Goal: Information Seeking & Learning: Learn about a topic

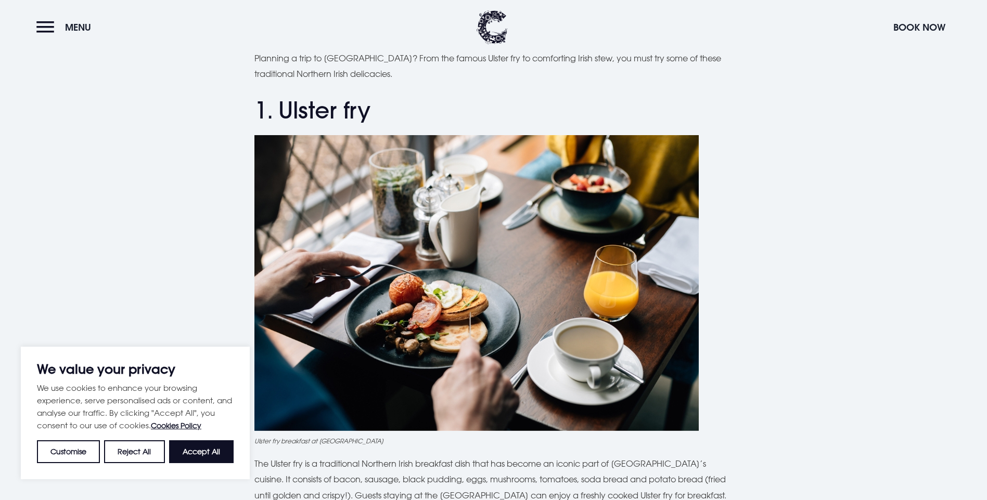
scroll to position [416, 0]
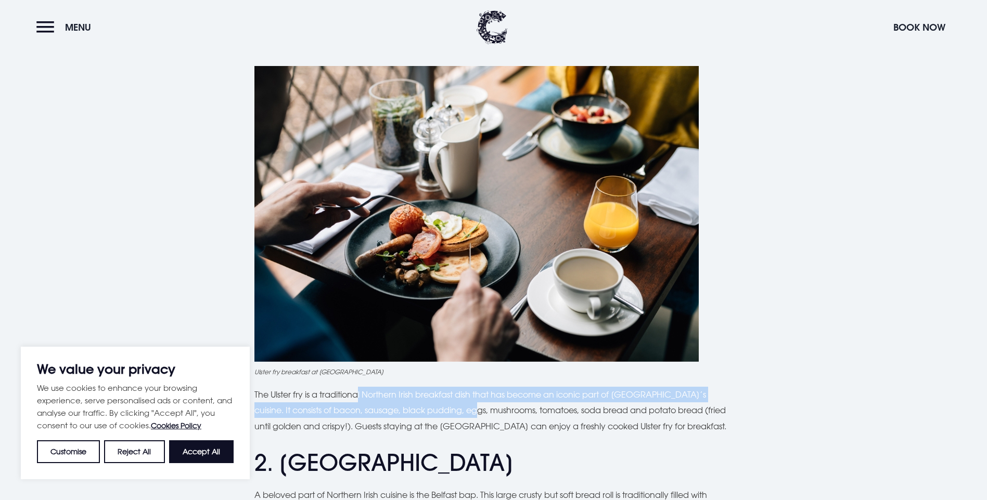
drag, startPoint x: 357, startPoint y: 394, endPoint x: 449, endPoint y: 413, distance: 94.0
click at [449, 413] on p "The Ulster fry is a traditional Northern Irish breakfast dish that has become a…" at bounding box center [493, 410] width 478 height 47
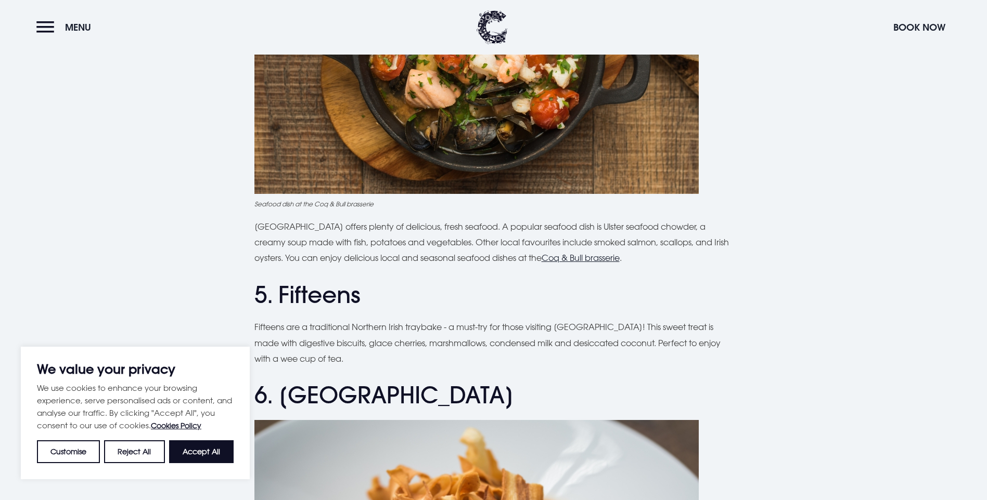
scroll to position [1179, 0]
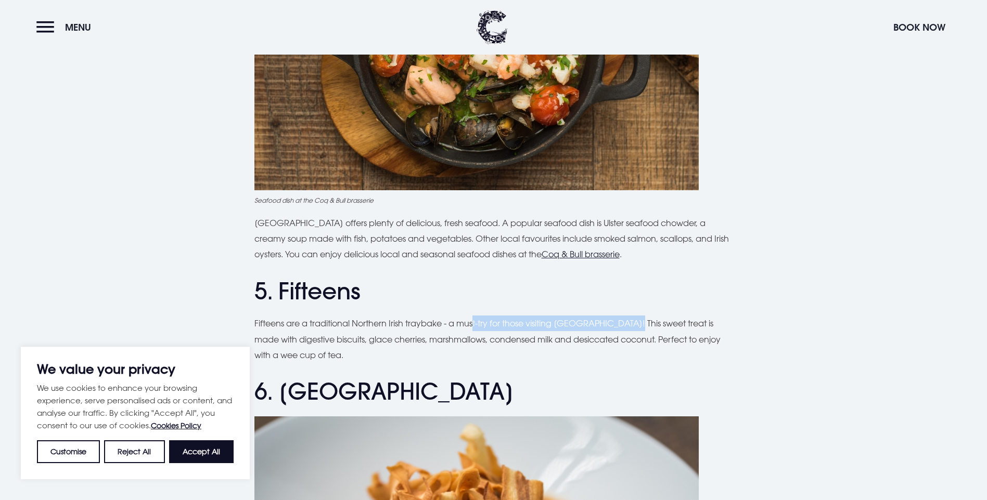
drag, startPoint x: 474, startPoint y: 325, endPoint x: 629, endPoint y: 321, distance: 155.0
click at [629, 321] on p "Fifteens are a traditional Northern Irish traybake - a must-try for those visit…" at bounding box center [493, 339] width 478 height 47
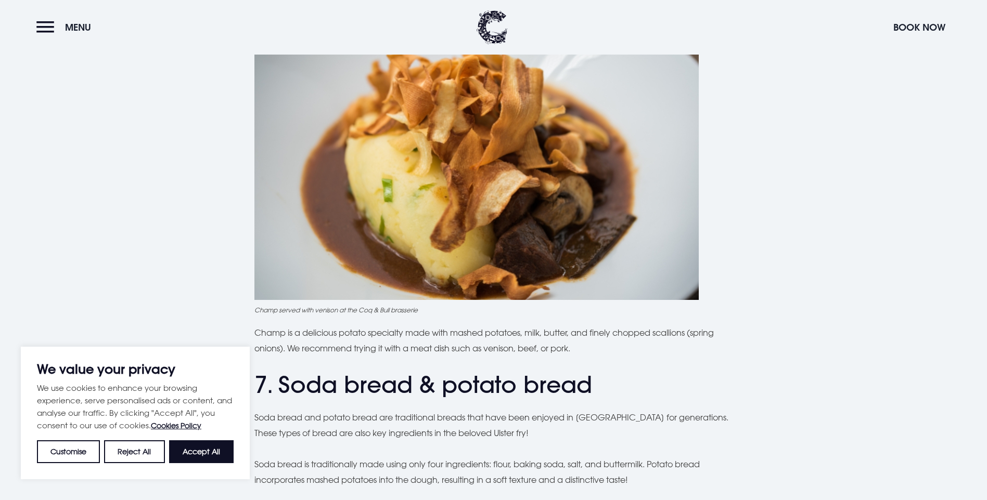
scroll to position [1595, 0]
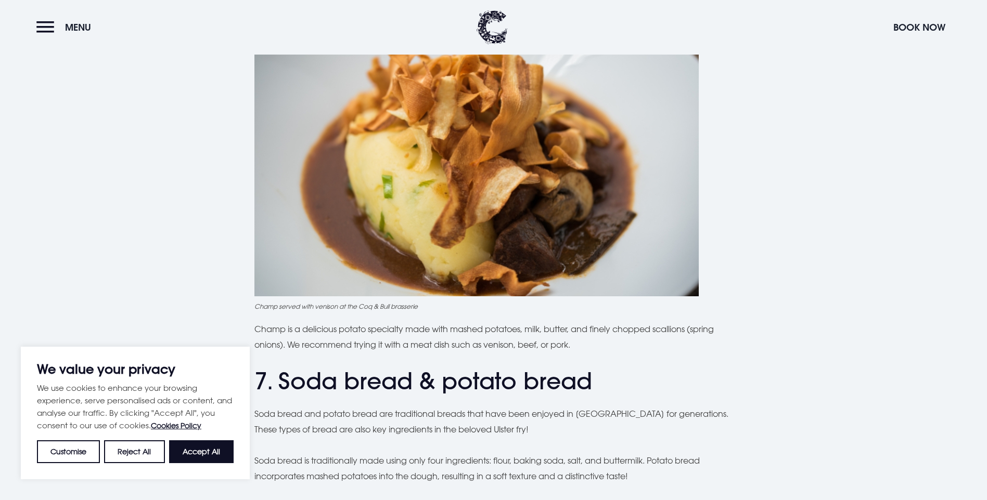
click at [182, 192] on div "Planning a trip to [GEOGRAPHIC_DATA]? From the famous Ulster fry to comforting …" at bounding box center [493, 369] width 736 height 3295
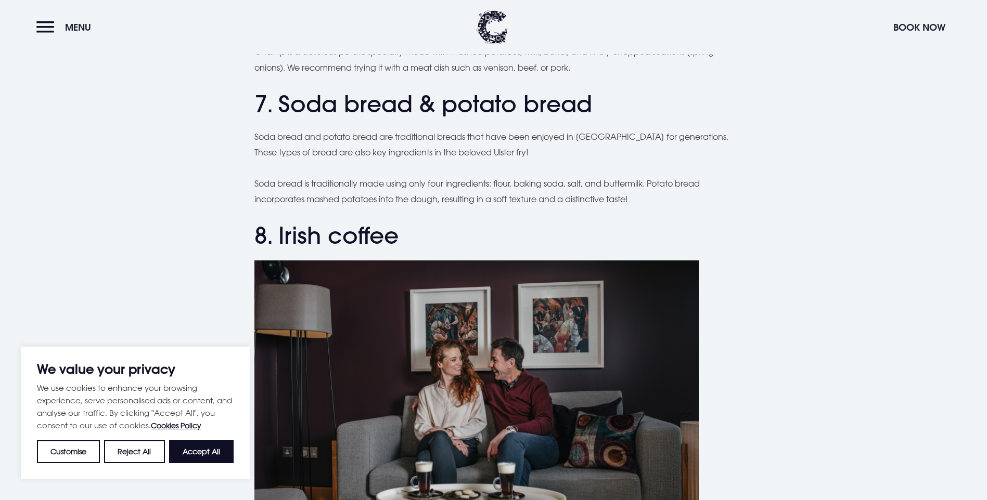
scroll to position [2080, 0]
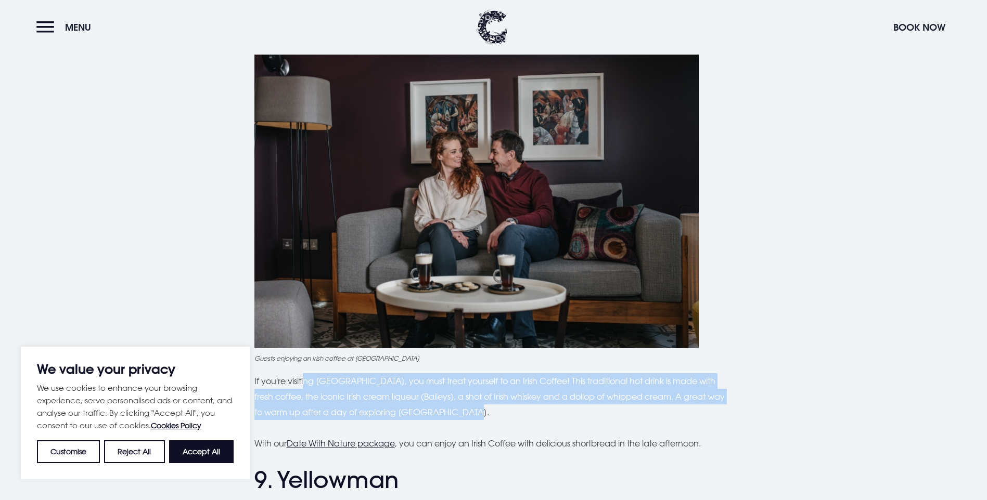
drag, startPoint x: 306, startPoint y: 378, endPoint x: 611, endPoint y: 407, distance: 306.6
click at [611, 407] on p "If you're visiting [GEOGRAPHIC_DATA], you must treat yourself to an Irish Coffe…" at bounding box center [493, 396] width 478 height 47
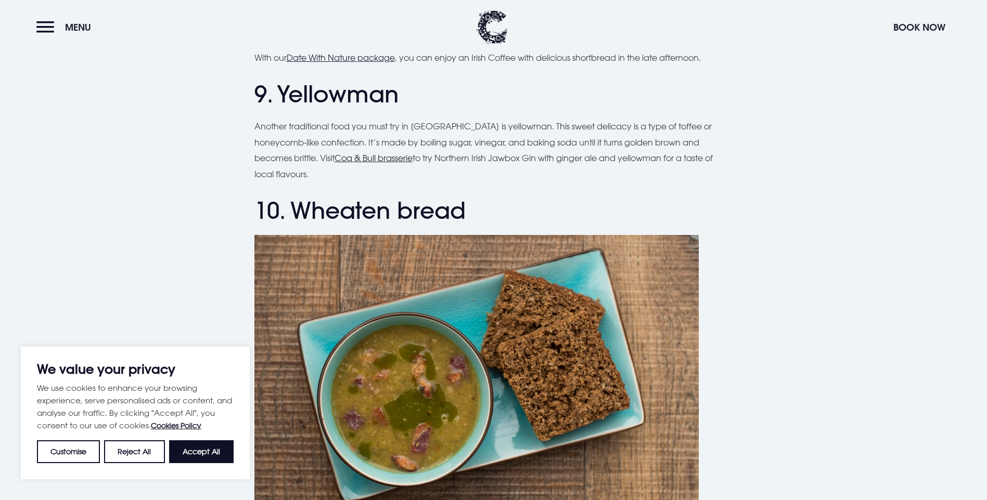
scroll to position [2496, 0]
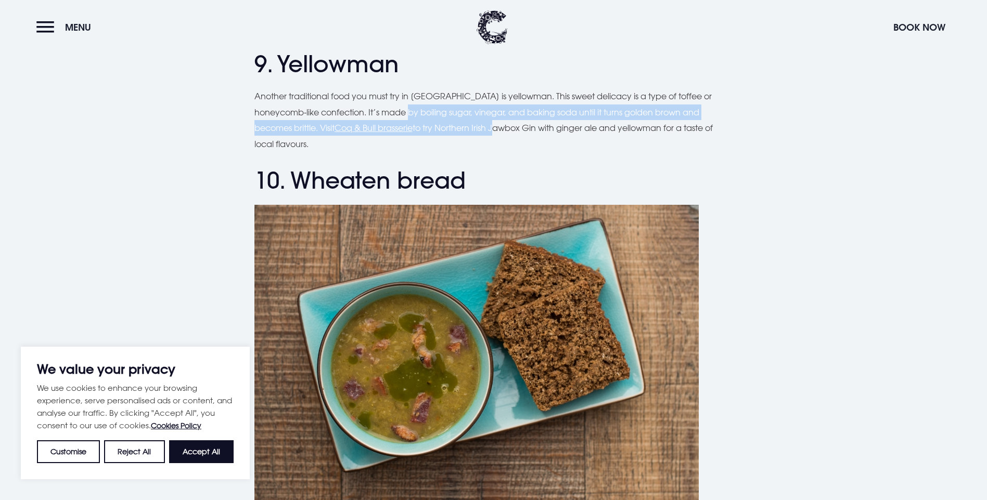
drag, startPoint x: 414, startPoint y: 112, endPoint x: 500, endPoint y: 132, distance: 87.7
click at [500, 132] on p "Another traditional food you must try in [GEOGRAPHIC_DATA] is yellowman. This s…" at bounding box center [493, 119] width 478 height 63
